Goal: Task Accomplishment & Management: Use online tool/utility

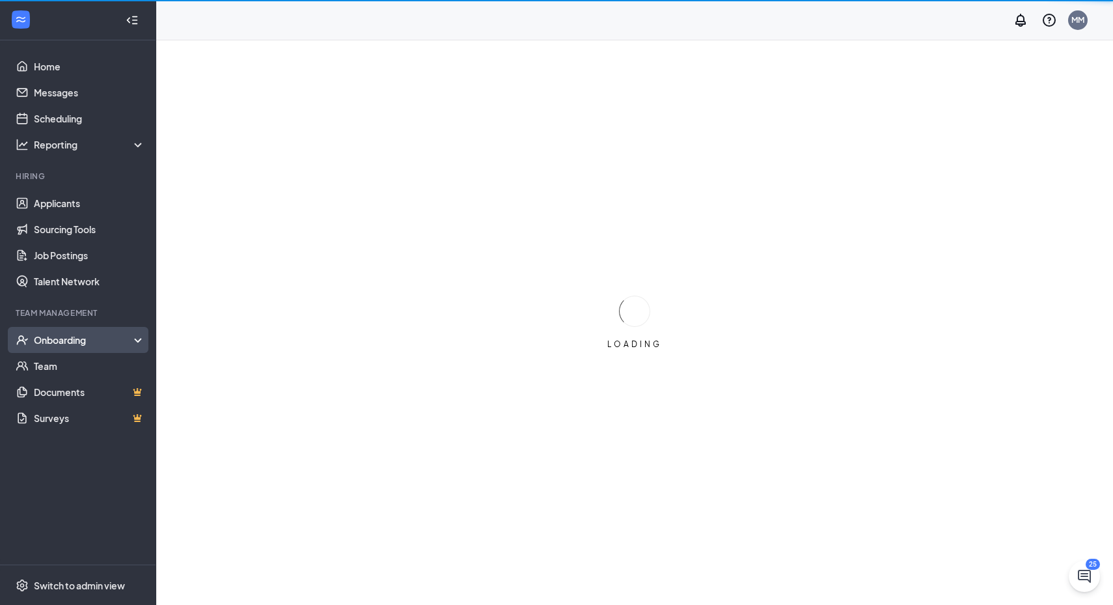
click at [59, 336] on div "Onboarding" at bounding box center [84, 339] width 100 height 13
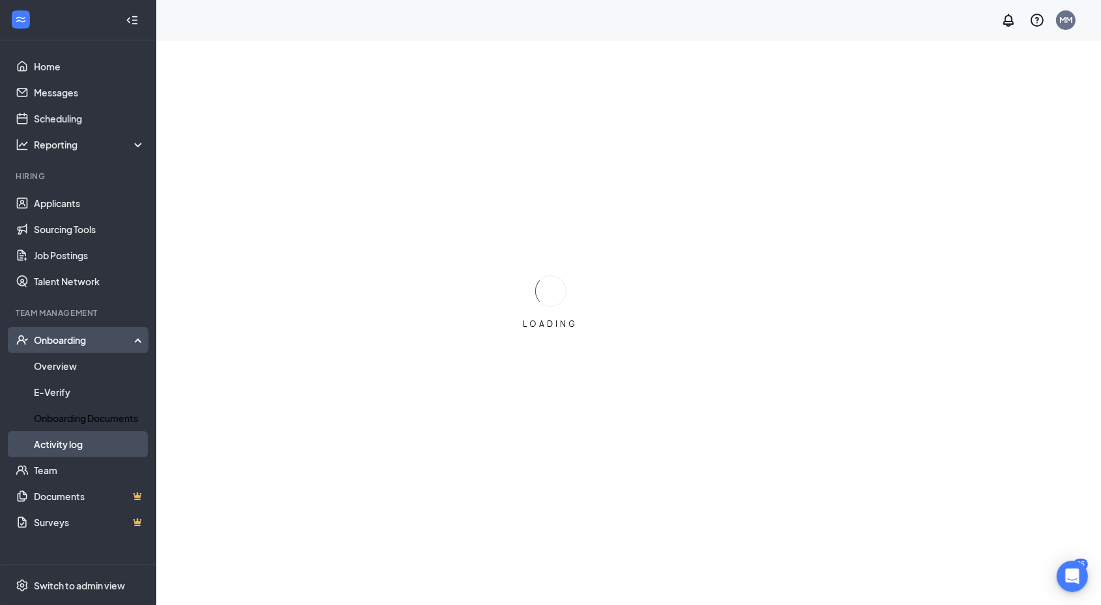
click at [42, 441] on link "Activity log" at bounding box center [89, 444] width 111 height 26
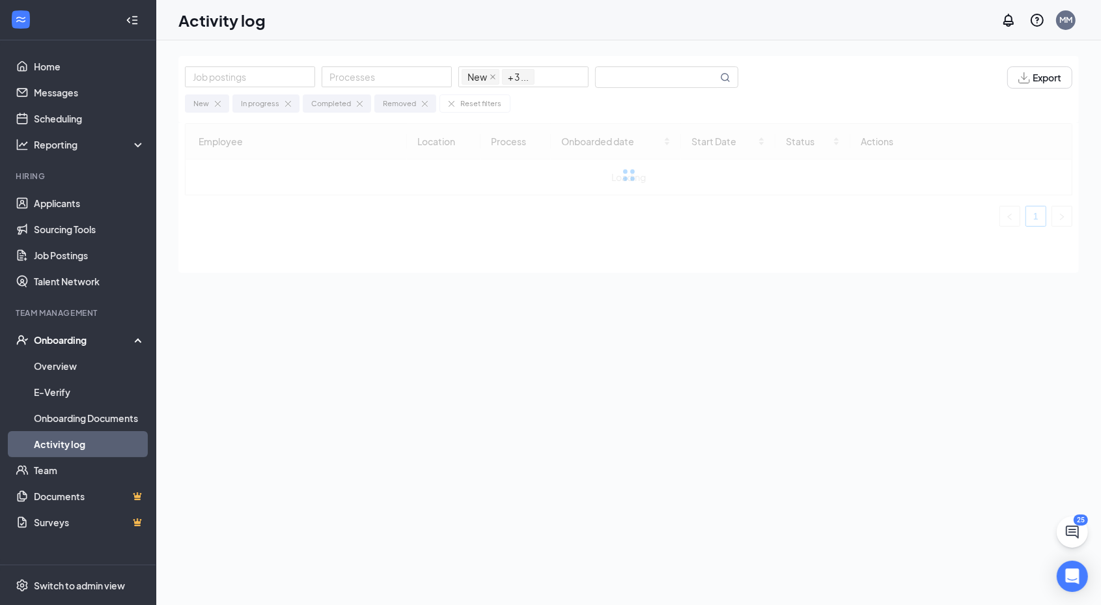
click at [334, 263] on div "Employee Location Process Onboarded date Start Date Status Actions Loading 1" at bounding box center [628, 198] width 901 height 150
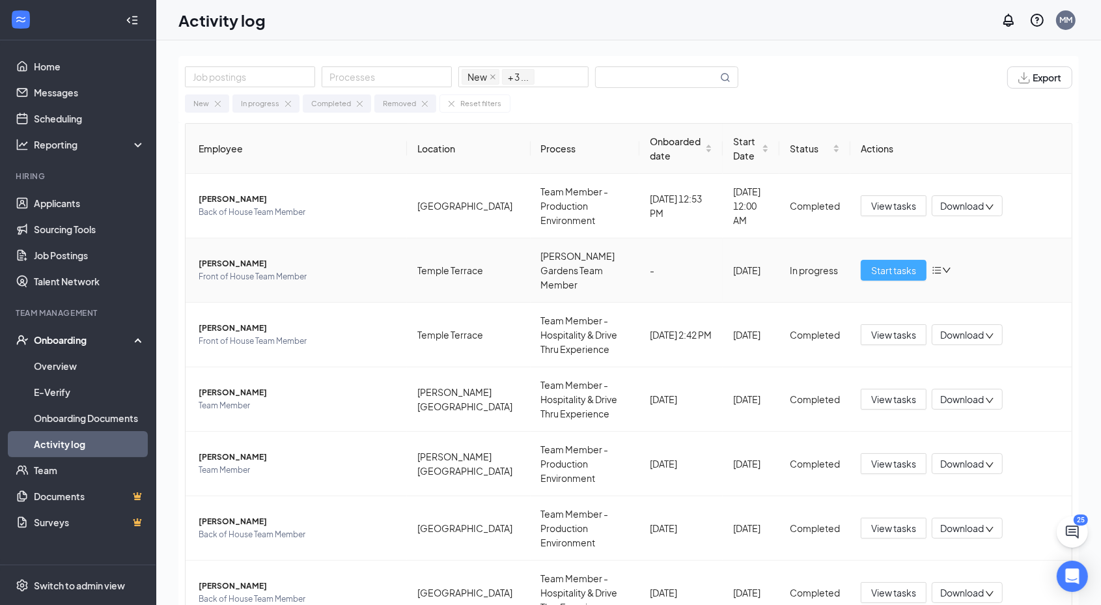
click at [889, 263] on span "Start tasks" at bounding box center [893, 270] width 45 height 14
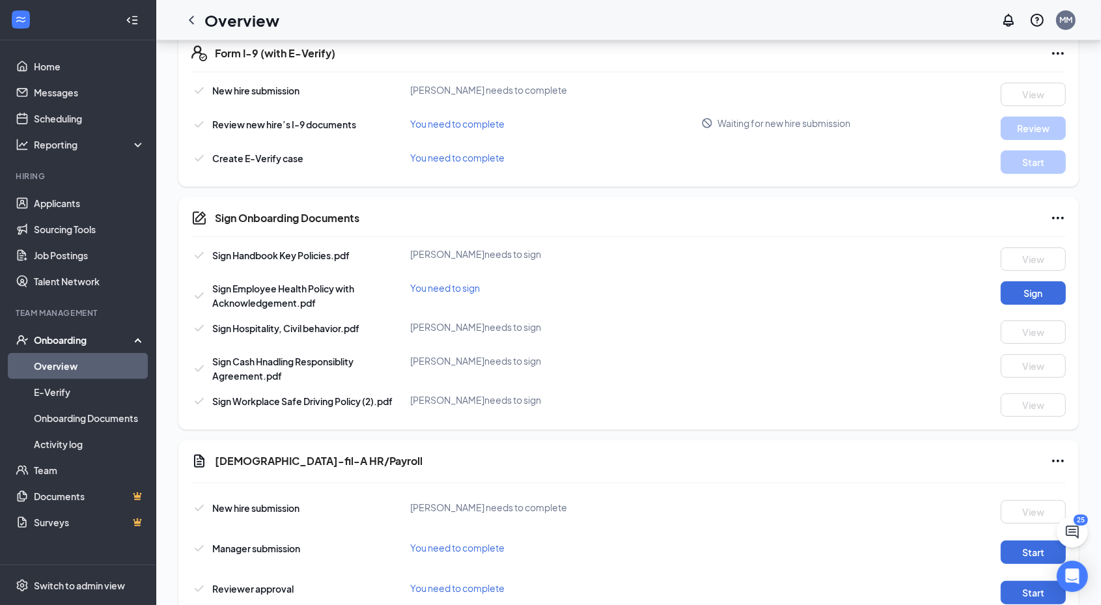
scroll to position [412, 0]
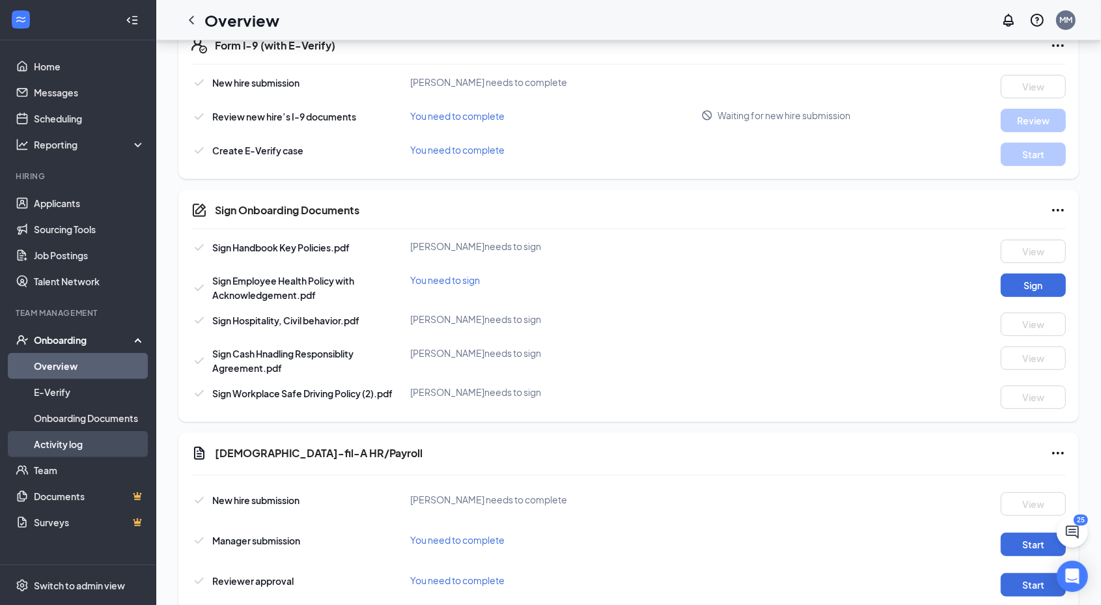
click at [55, 441] on link "Activity log" at bounding box center [89, 444] width 111 height 26
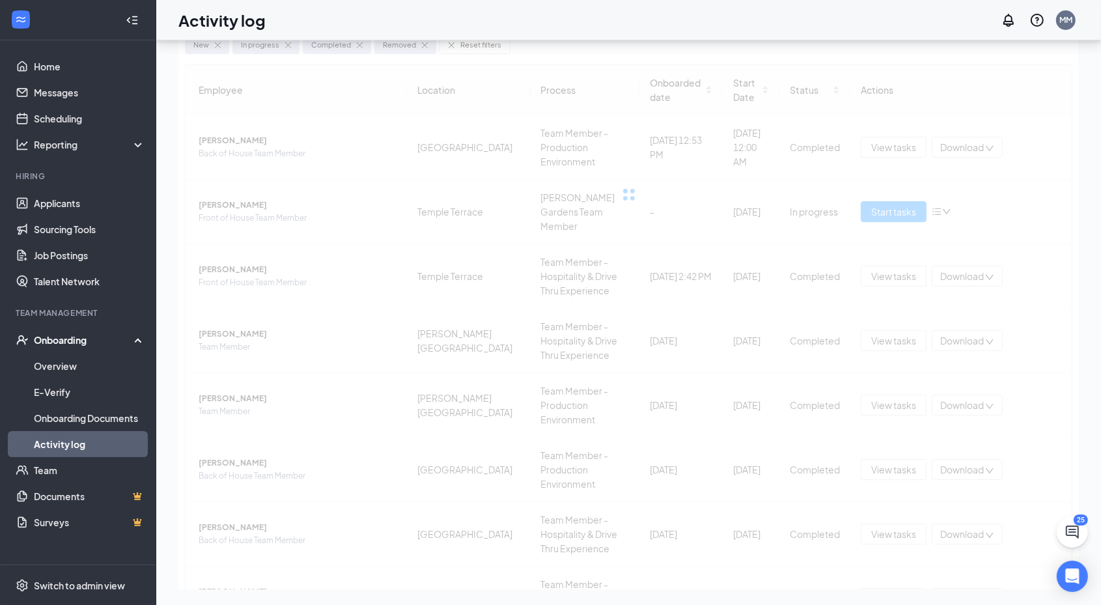
scroll to position [173, 0]
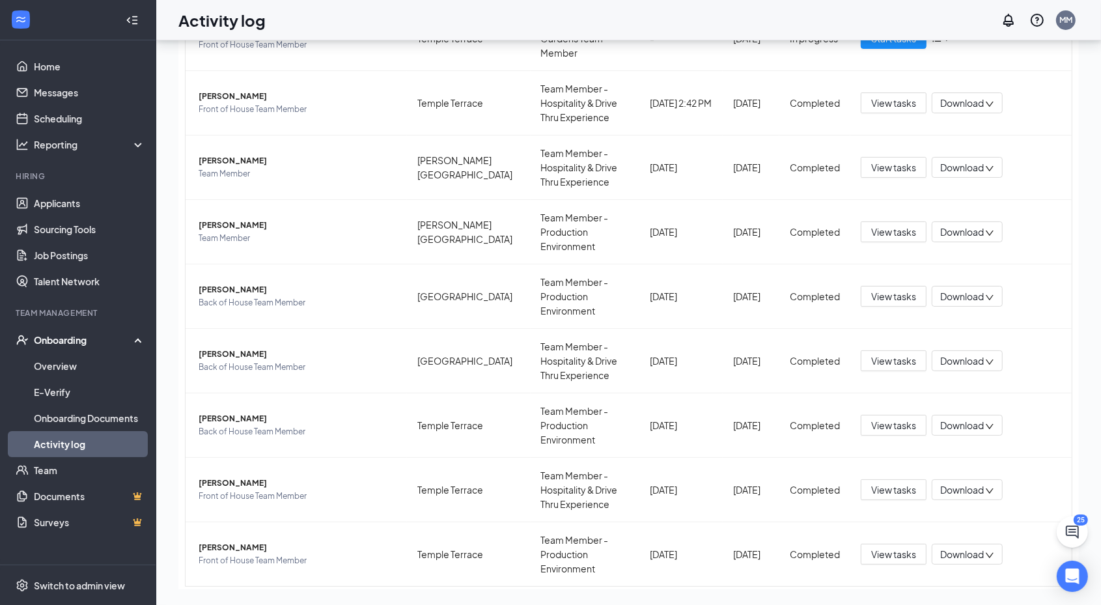
click at [818, 598] on link "2" at bounding box center [828, 608] width 20 height 20
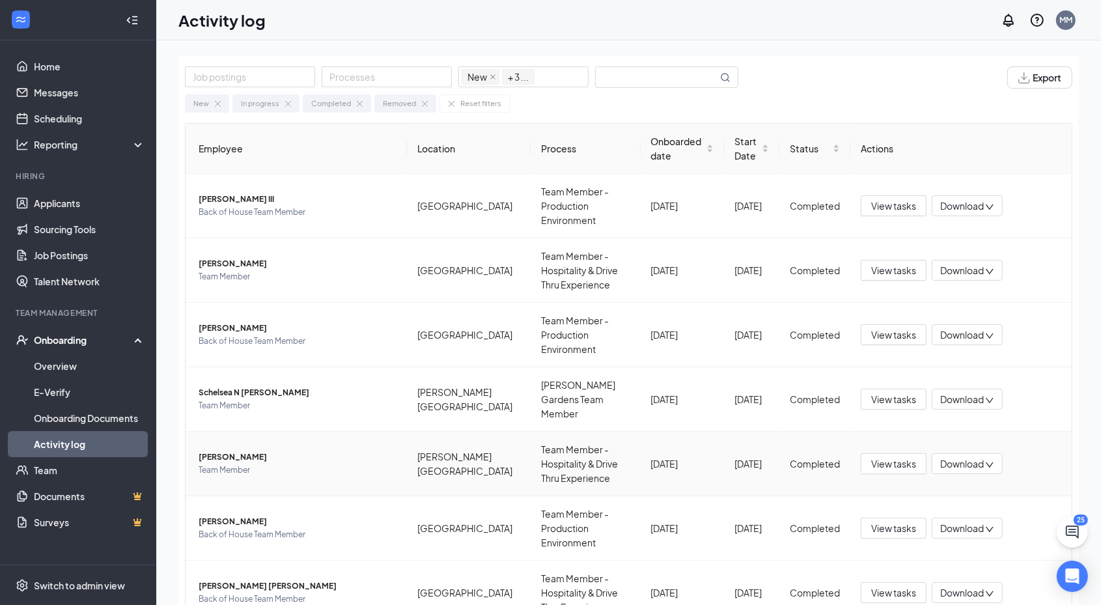
scroll to position [202, 0]
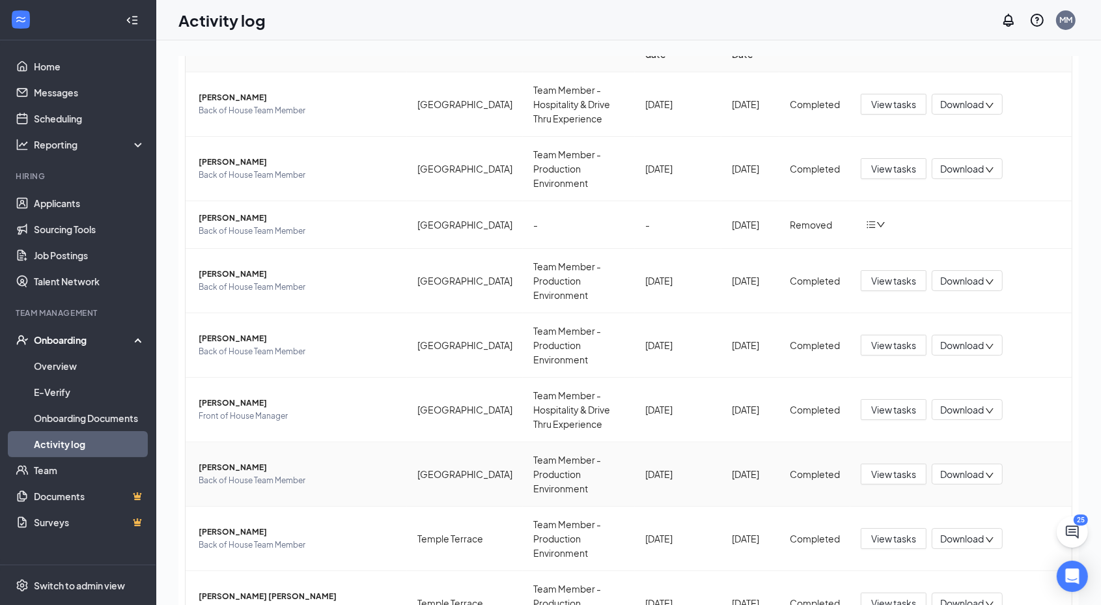
scroll to position [102, 0]
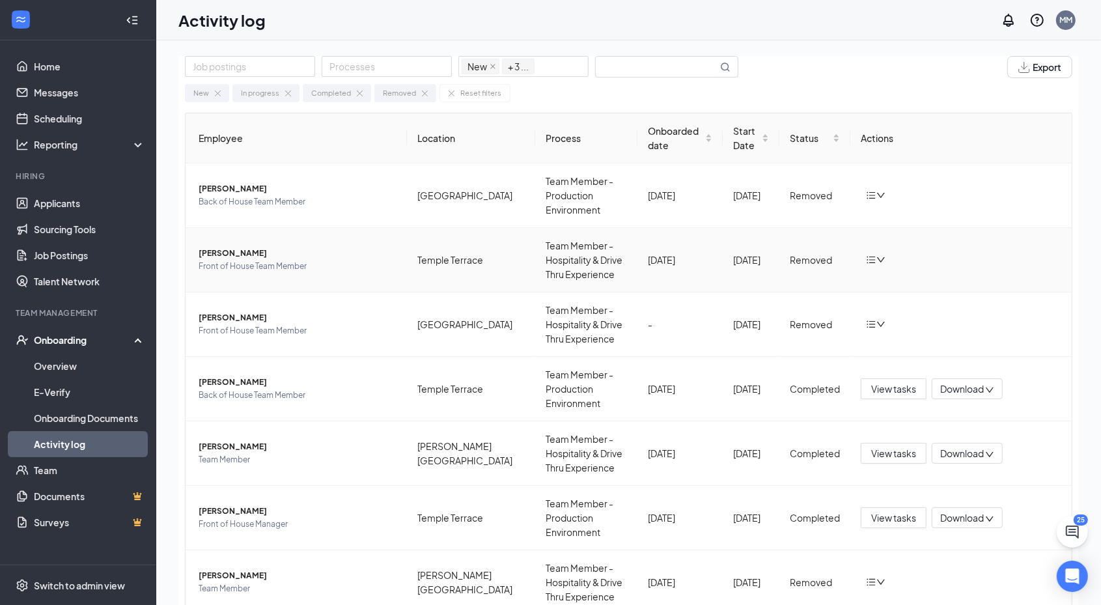
scroll to position [188, 0]
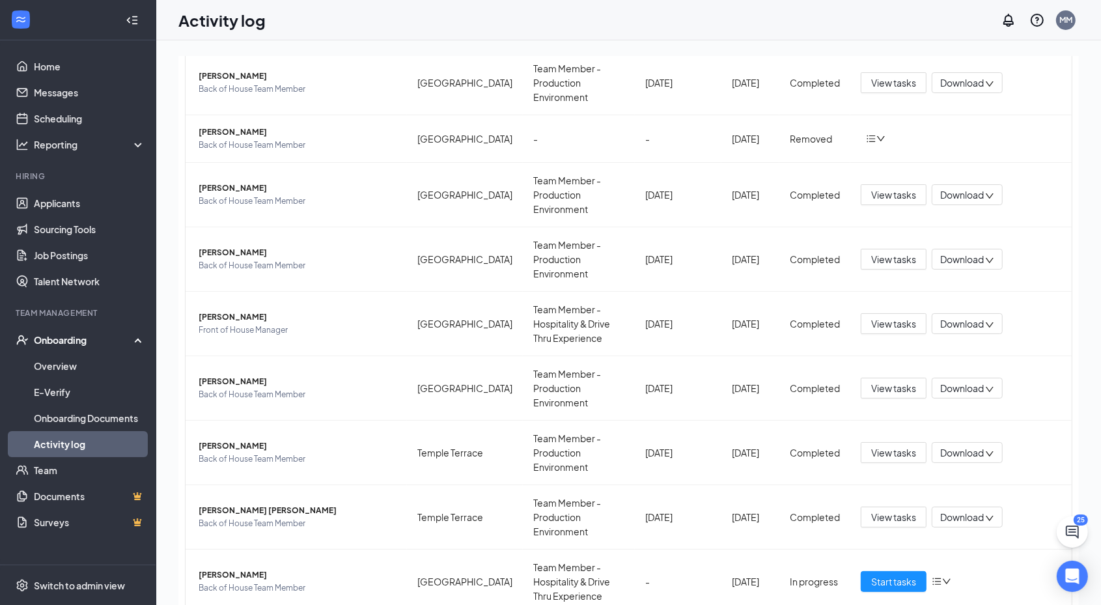
scroll to position [102, 0]
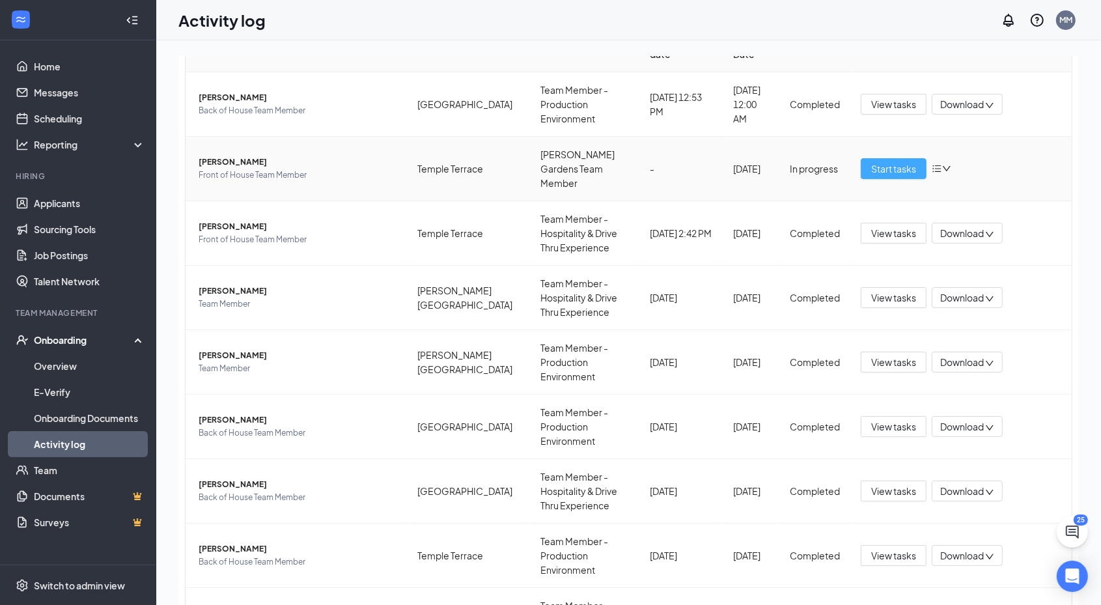
click at [871, 161] on span "Start tasks" at bounding box center [893, 168] width 45 height 14
